Goal: Book appointment/travel/reservation

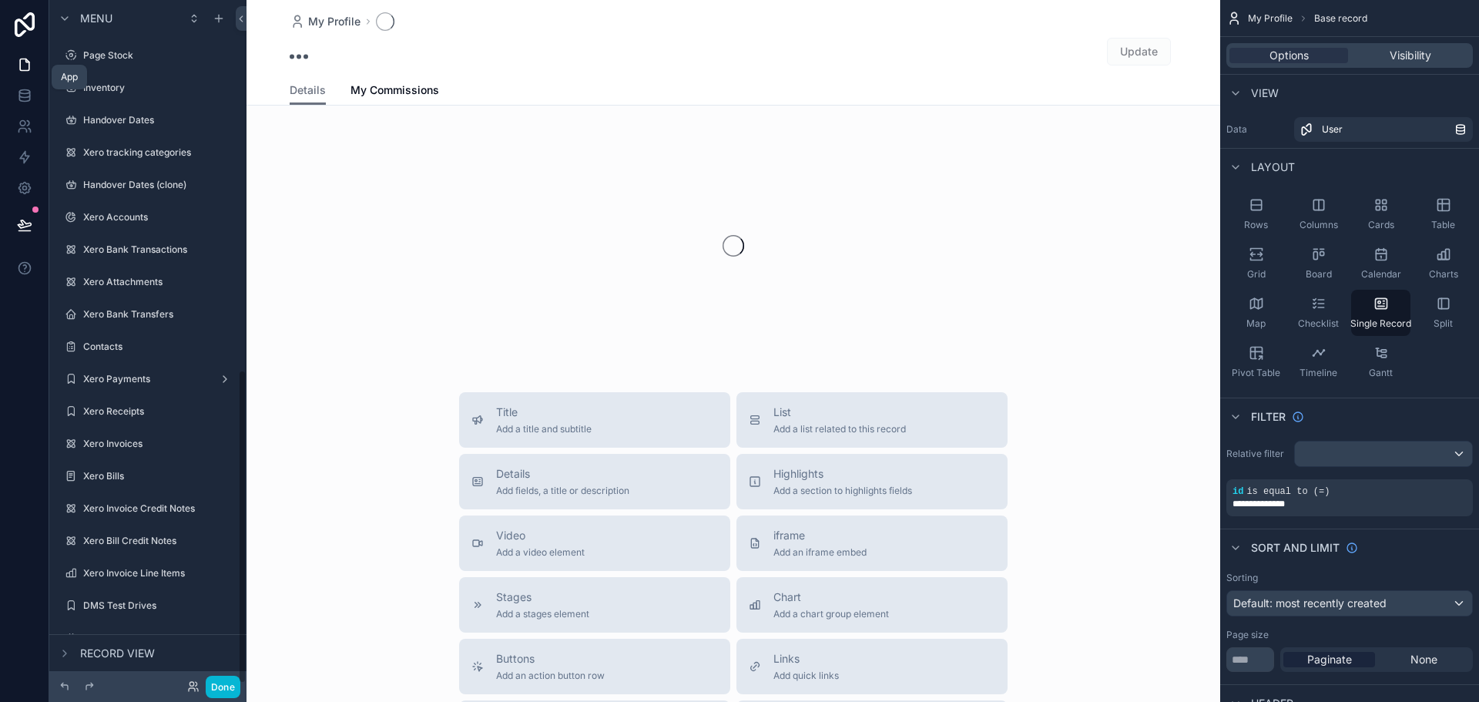
scroll to position [805, 0]
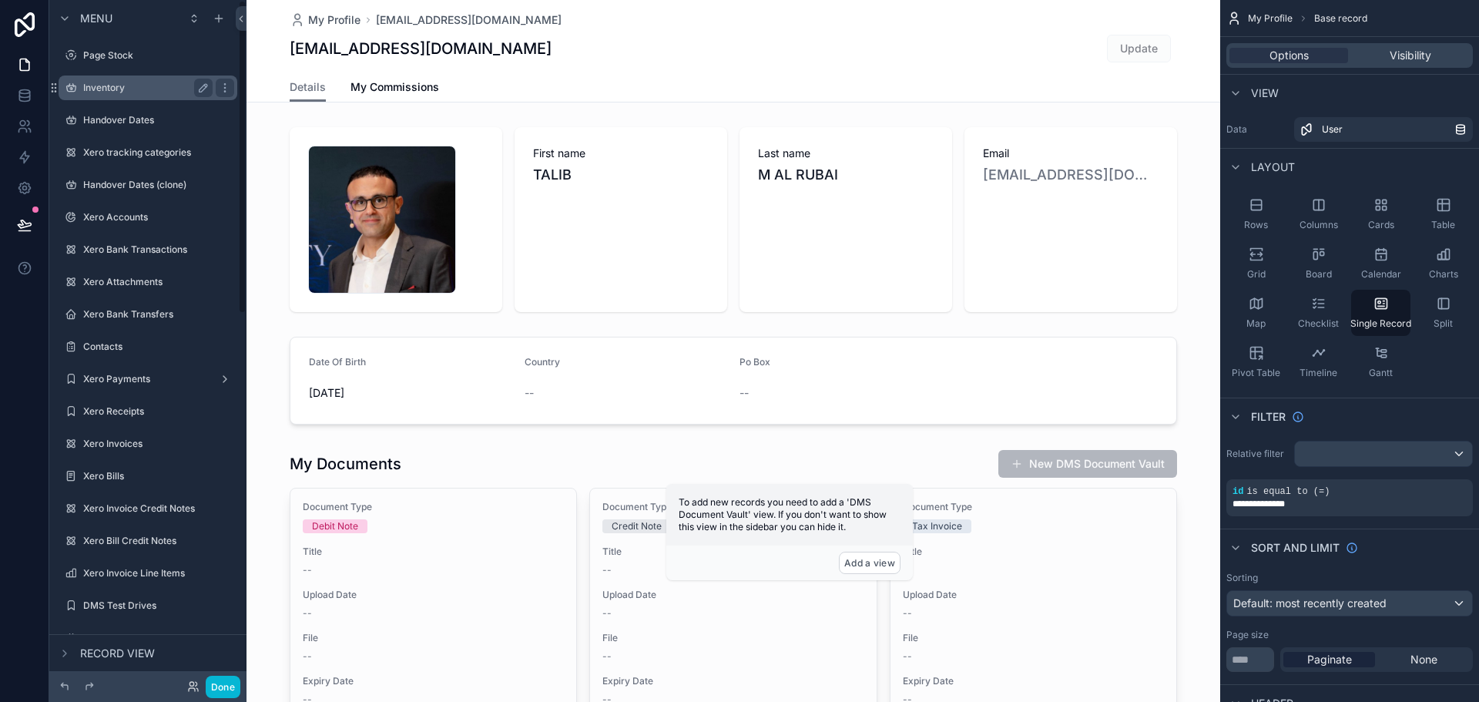
click at [156, 96] on div "Inventory" at bounding box center [147, 88] width 129 height 18
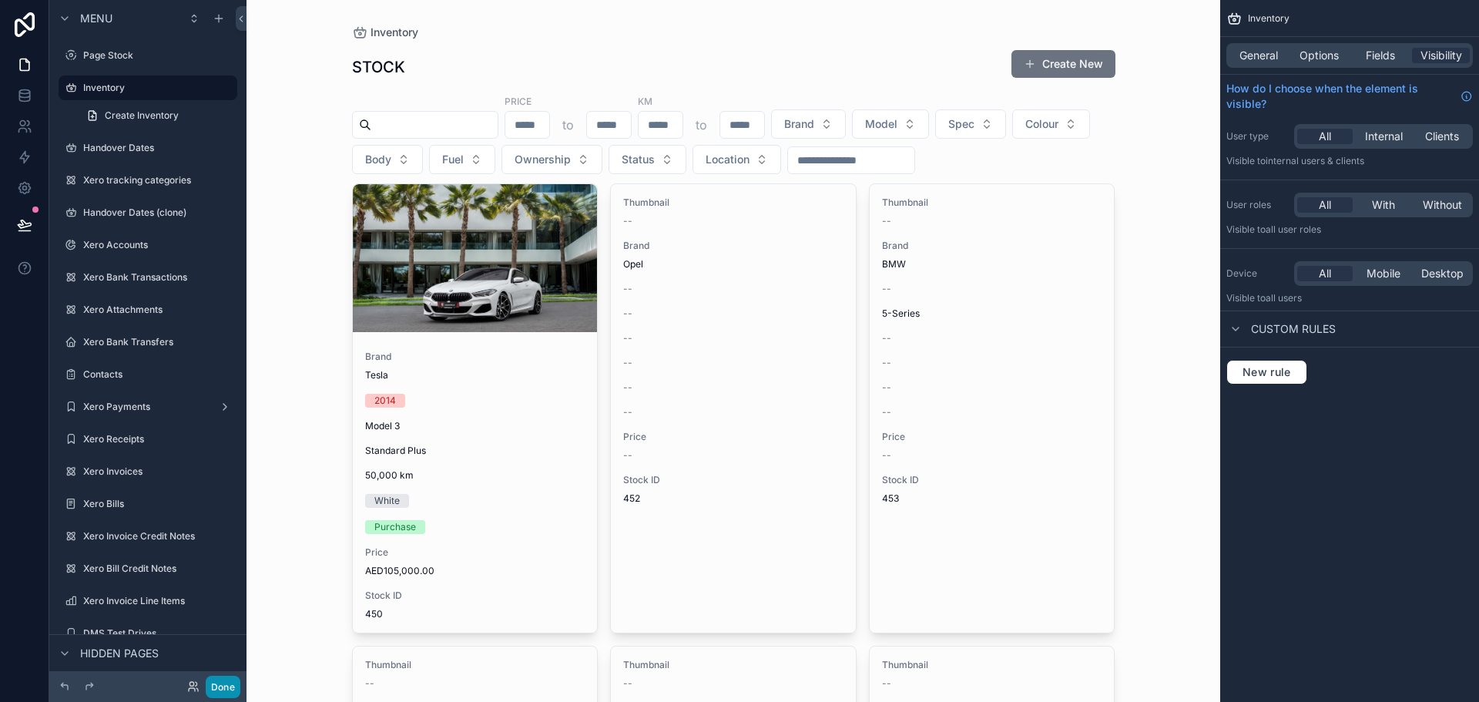
click at [229, 695] on button "Done" at bounding box center [223, 686] width 35 height 22
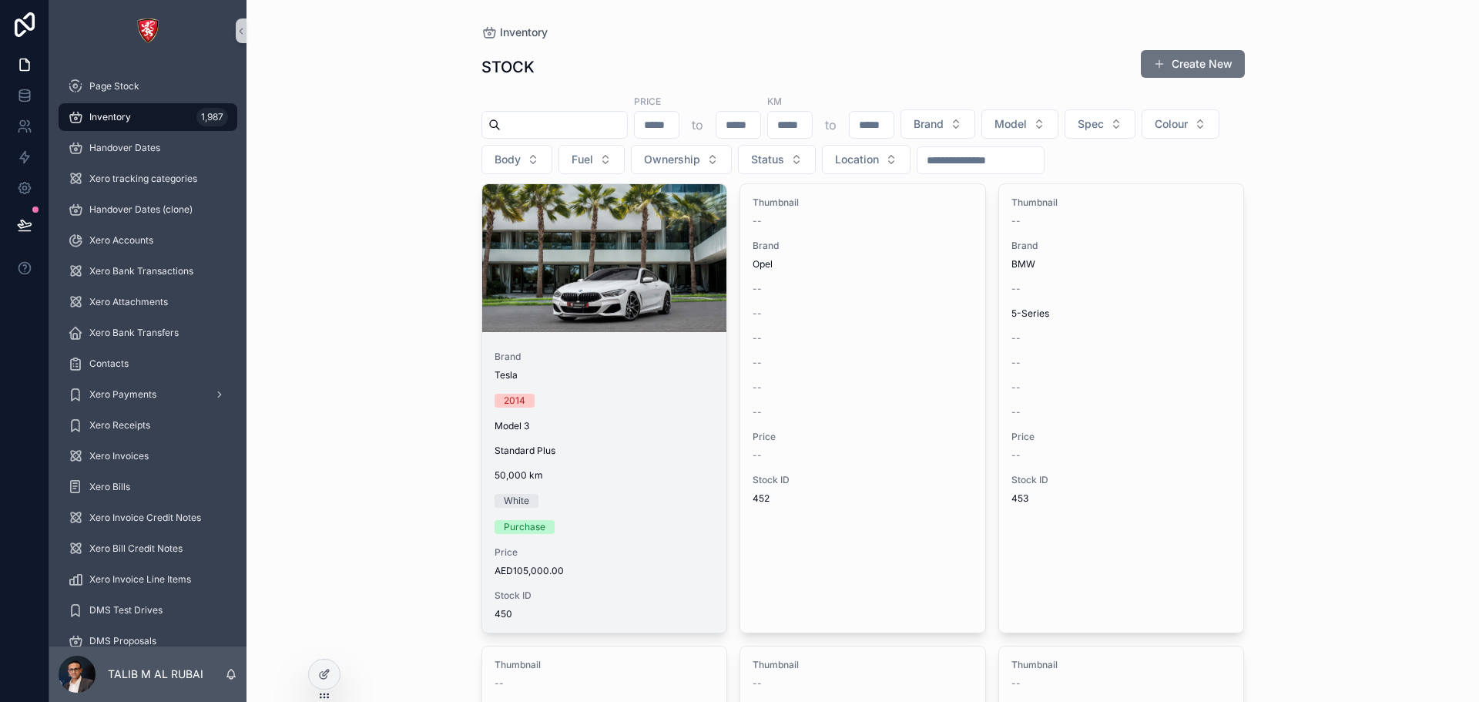
click at [551, 270] on div "scrollable content" at bounding box center [604, 258] width 245 height 148
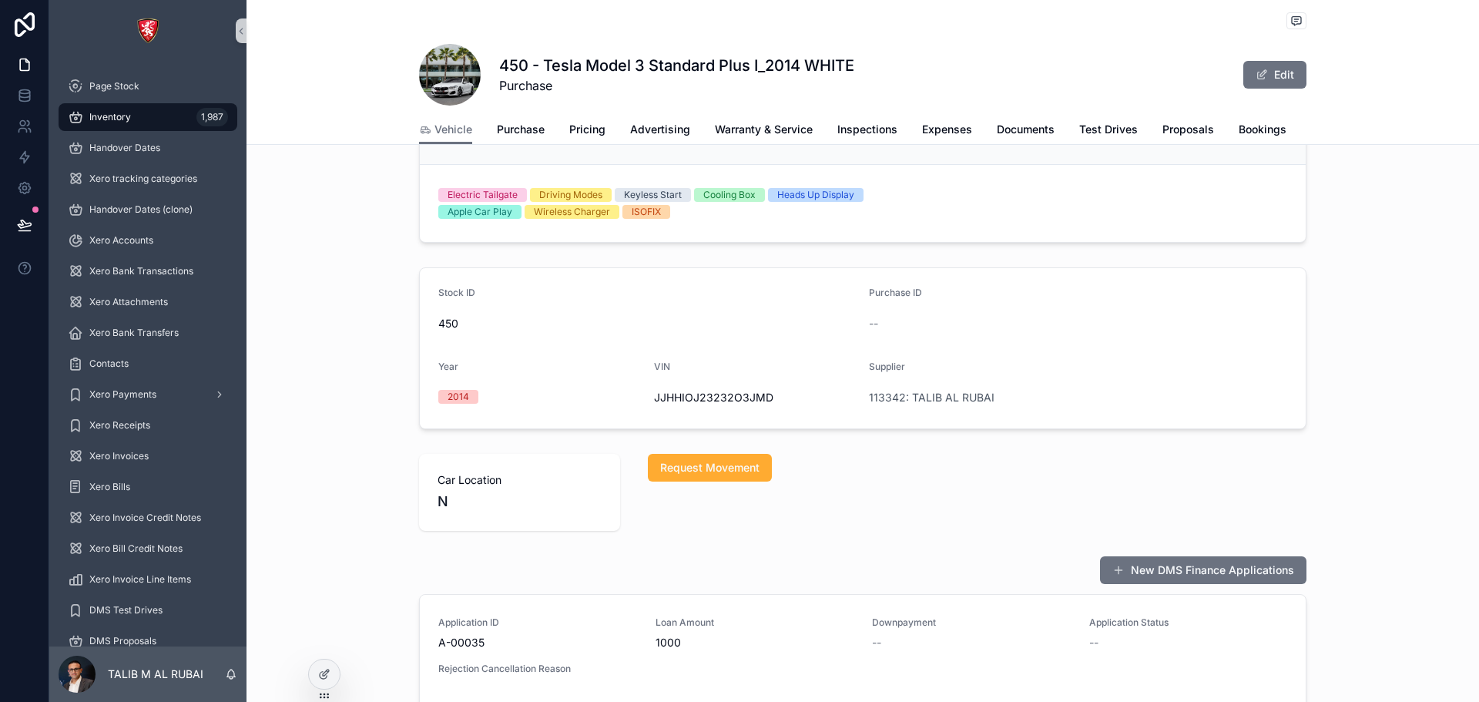
scroll to position [77, 0]
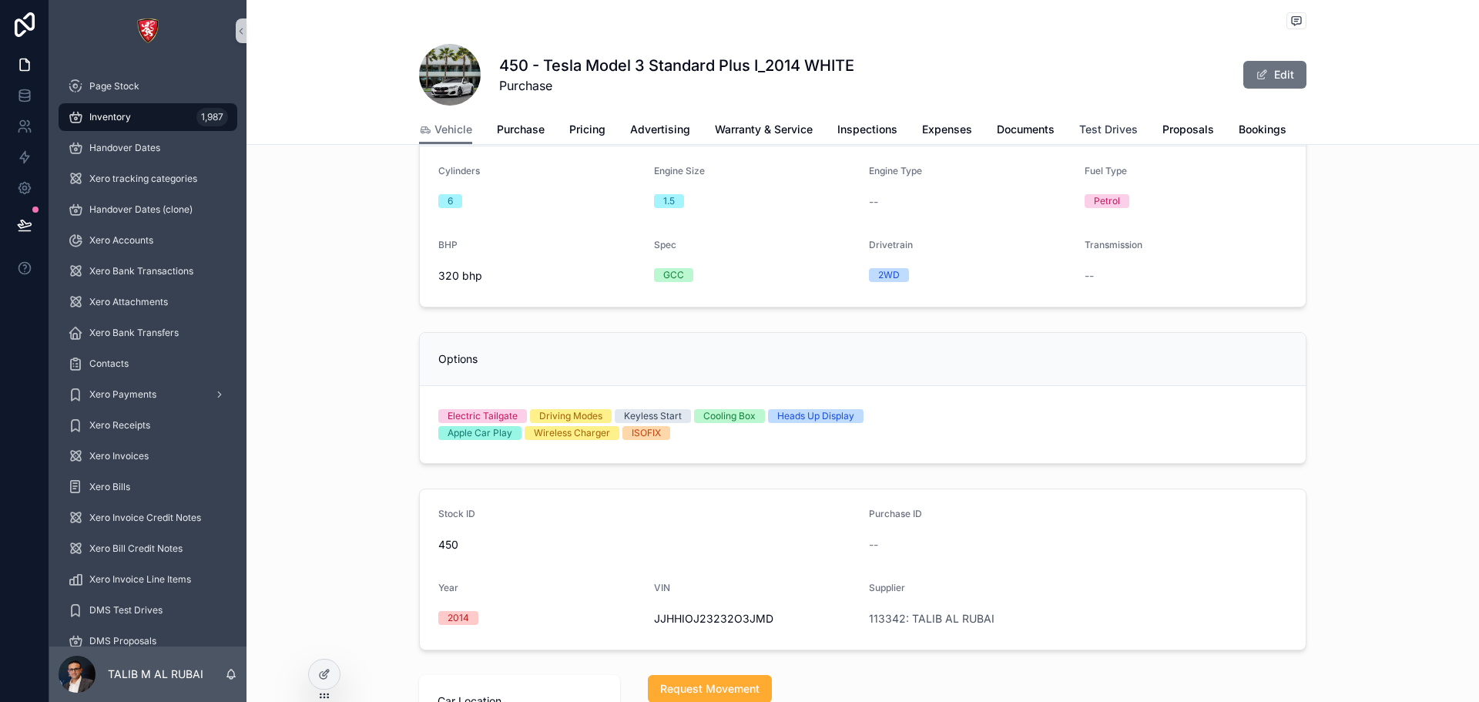
click at [1085, 135] on span "Test Drives" at bounding box center [1108, 129] width 59 height 15
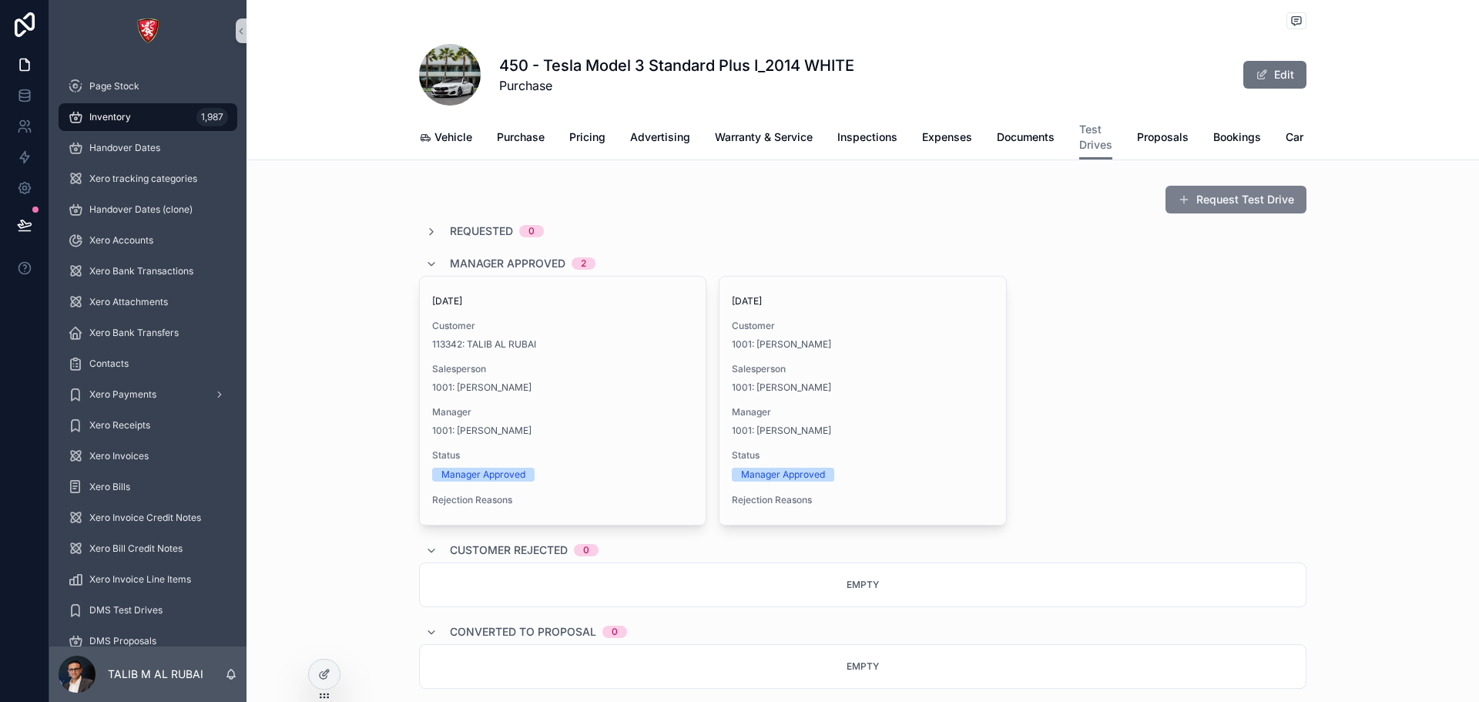
click at [1225, 213] on button "Request Test Drive" at bounding box center [1235, 200] width 141 height 28
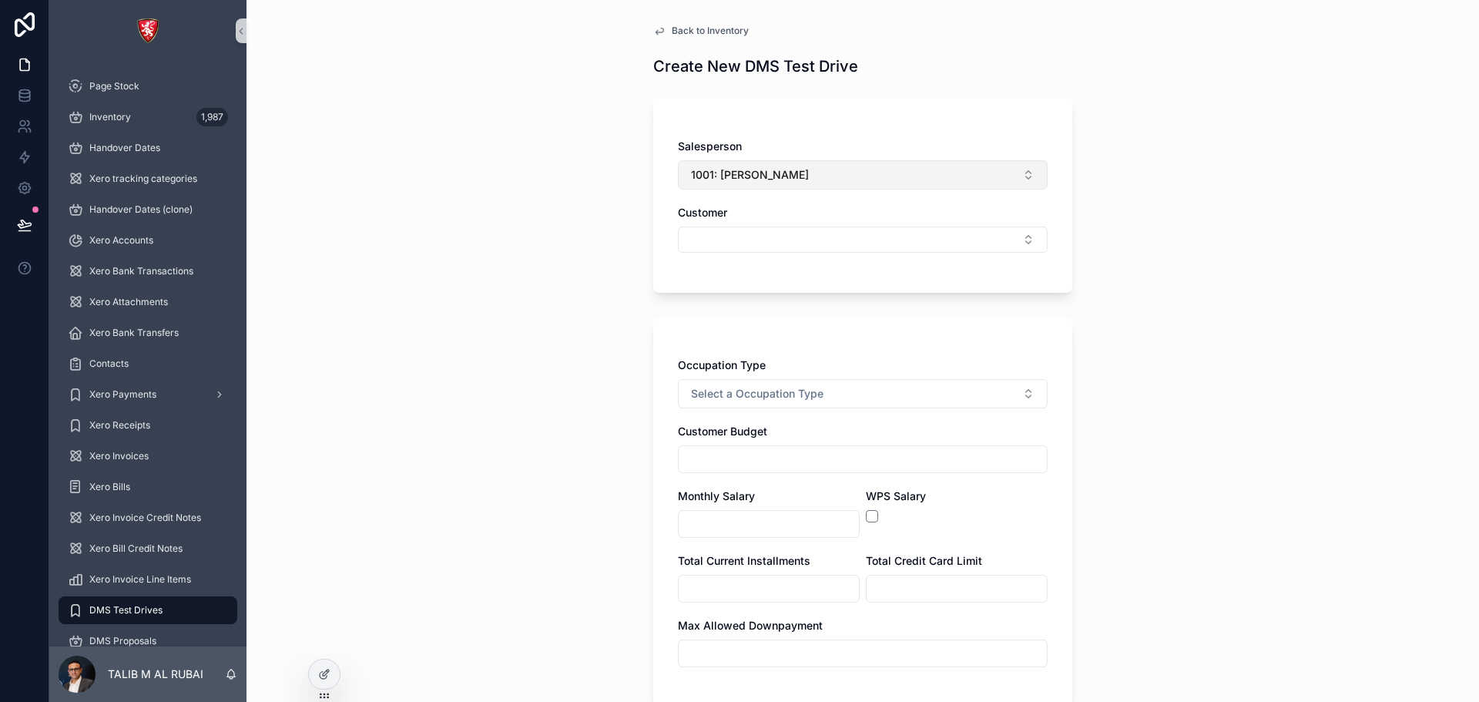
click at [883, 173] on button "1001: [PERSON_NAME]" at bounding box center [863, 174] width 370 height 29
click at [1098, 191] on div "Back to Inventory Create New DMS Test Drive Salesperson 1001: [PERSON_NAME] Cus…" at bounding box center [862, 351] width 1232 height 702
click at [846, 234] on button "Select Button" at bounding box center [863, 239] width 370 height 26
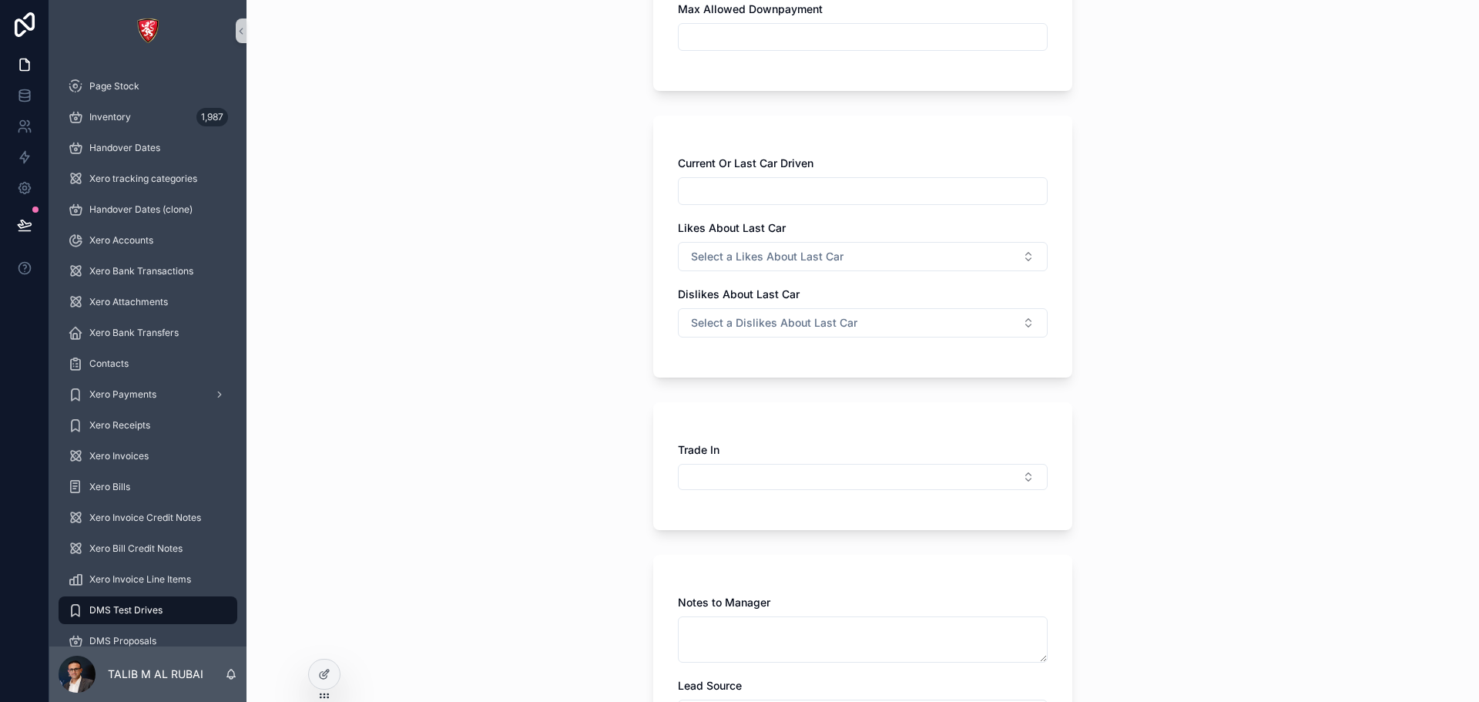
click at [1114, 328] on div "Back to Inventory Create New DMS Test Drive Salesperson 1001: [PERSON_NAME] Cus…" at bounding box center [862, 351] width 1232 height 702
